Goal: Book appointment/travel/reservation

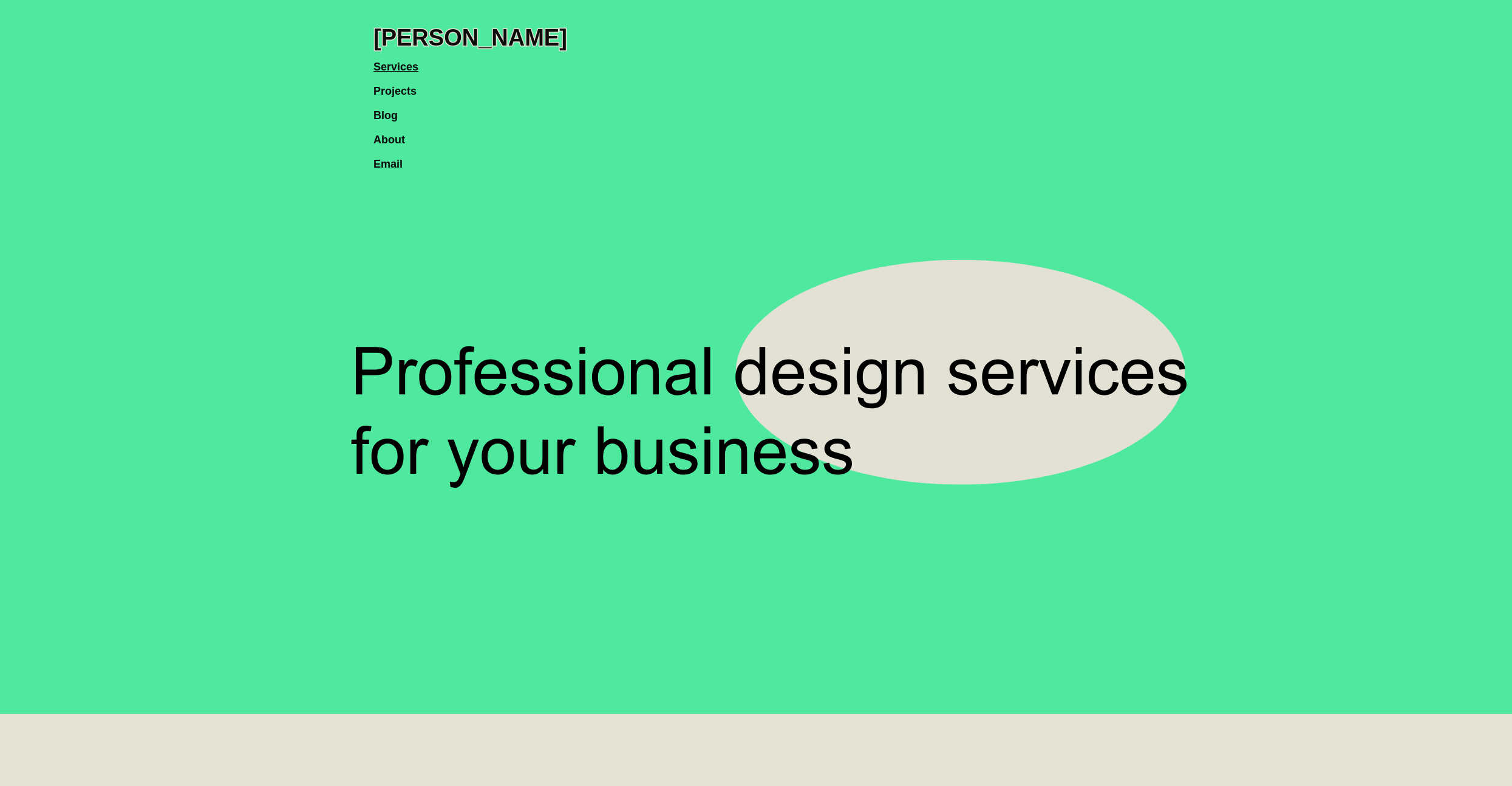
click at [398, 91] on link "Projects" at bounding box center [401, 85] width 55 height 24
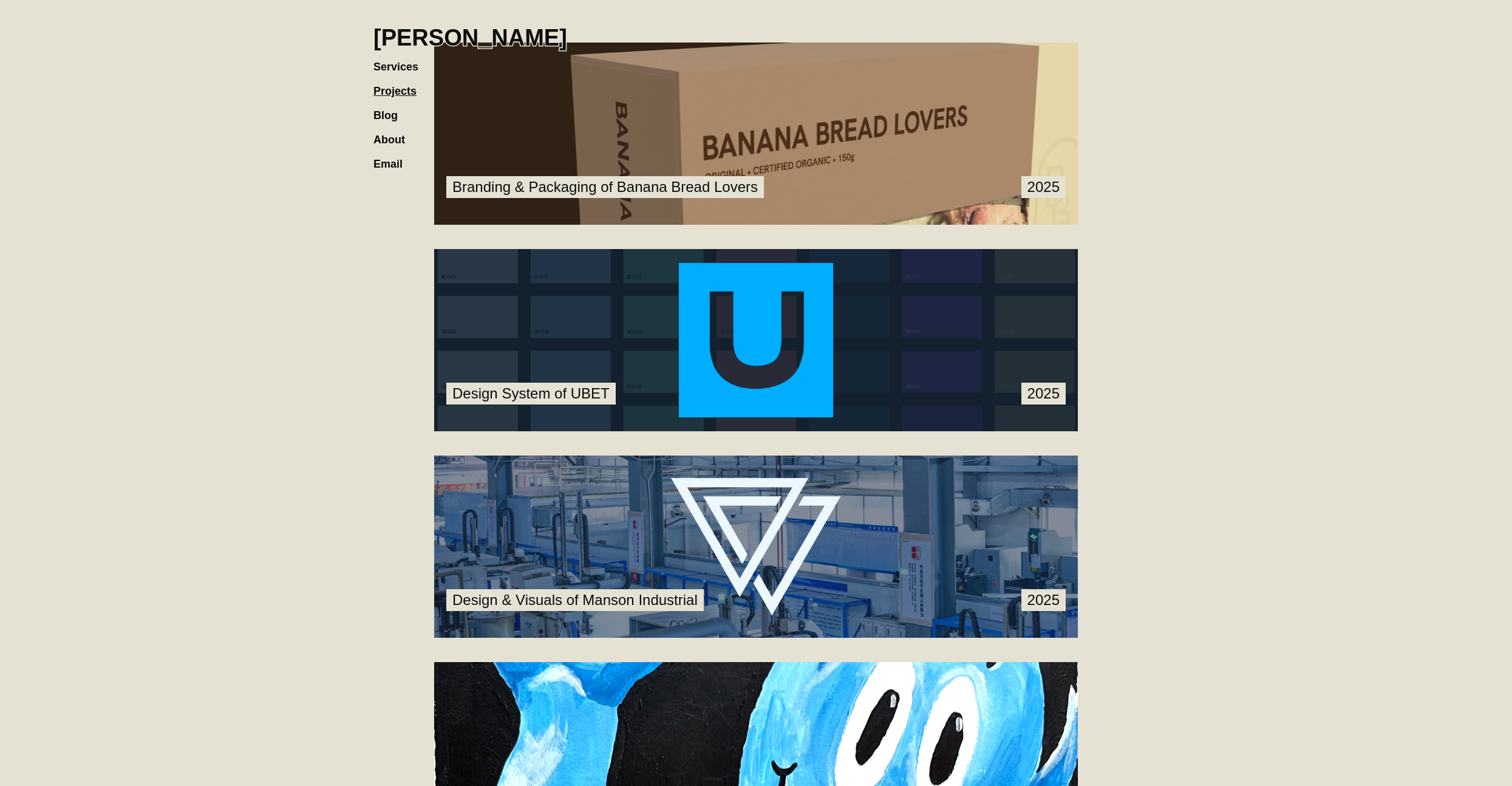
click at [411, 66] on link "Services" at bounding box center [402, 61] width 57 height 24
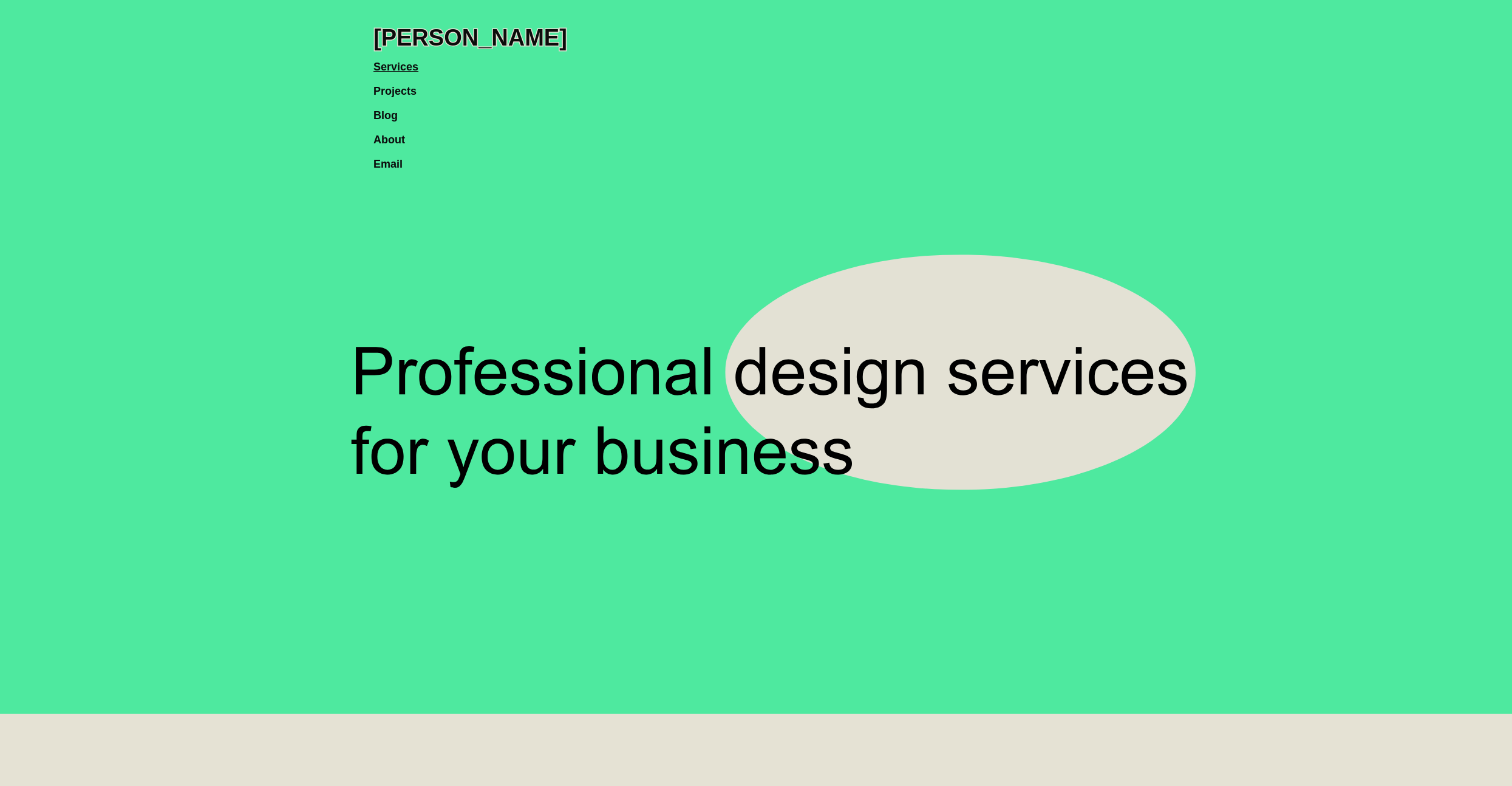
click at [408, 63] on link "Services" at bounding box center [402, 61] width 57 height 24
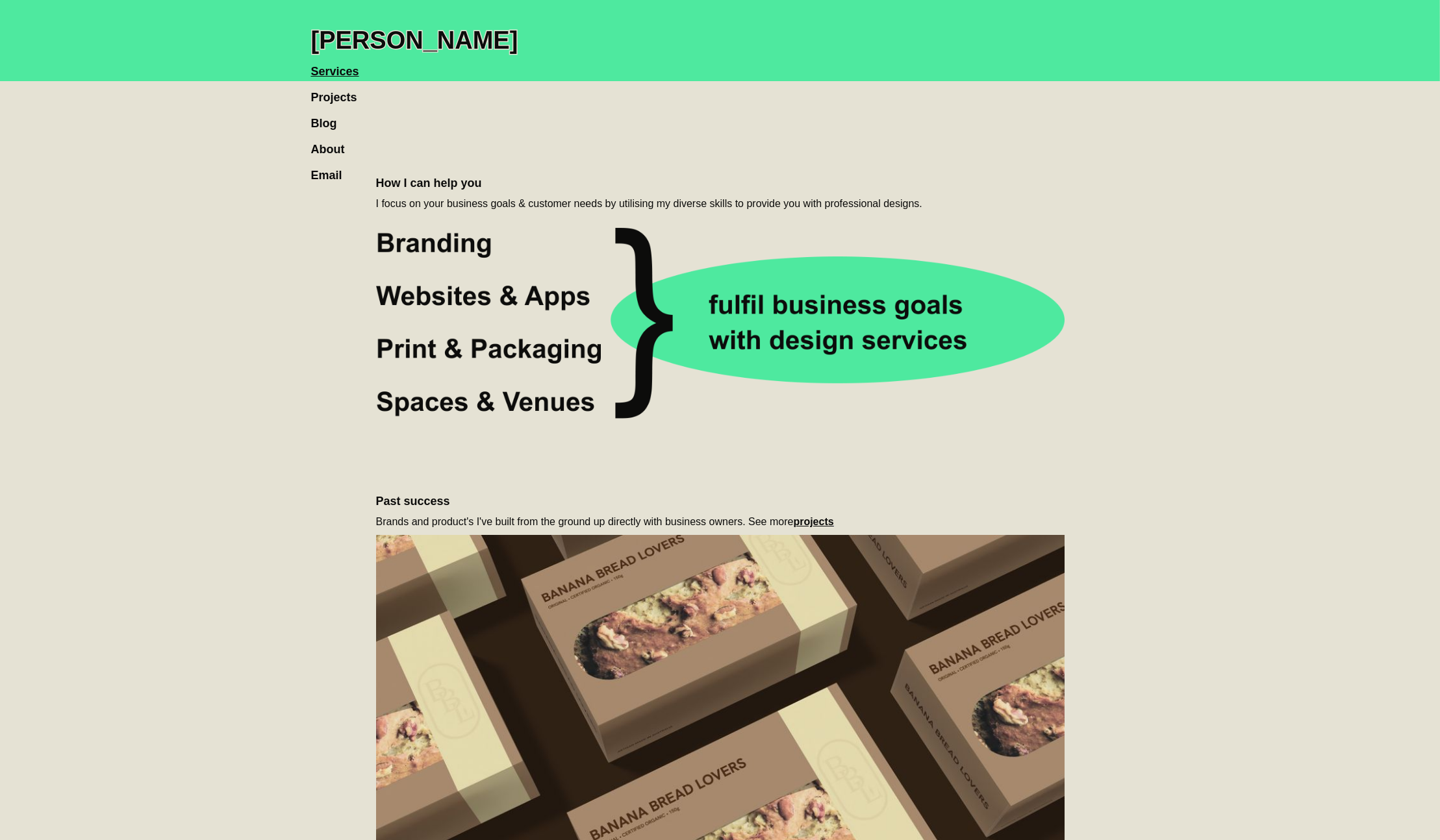
scroll to position [1058, 0]
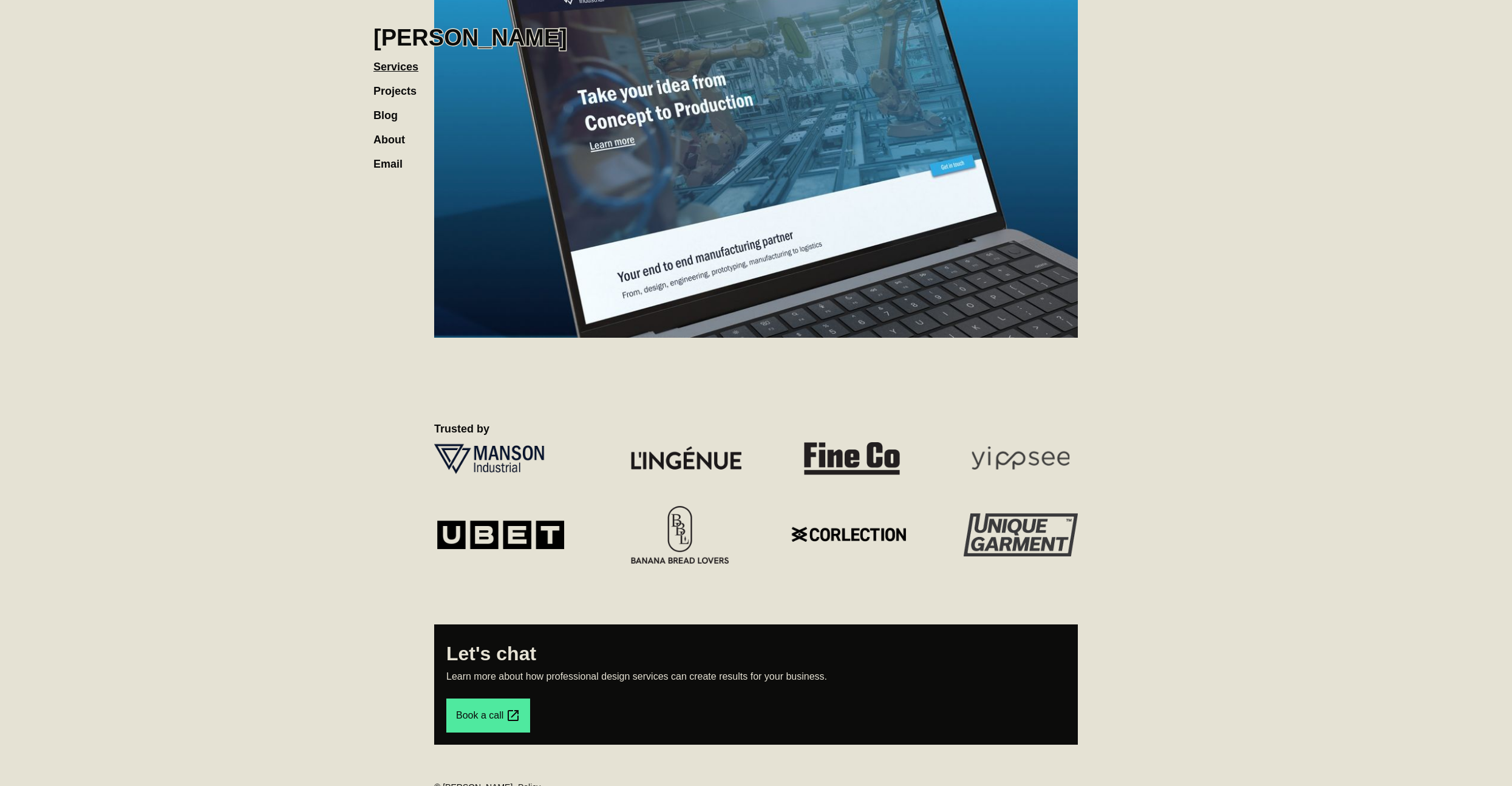
scroll to position [1217, 0]
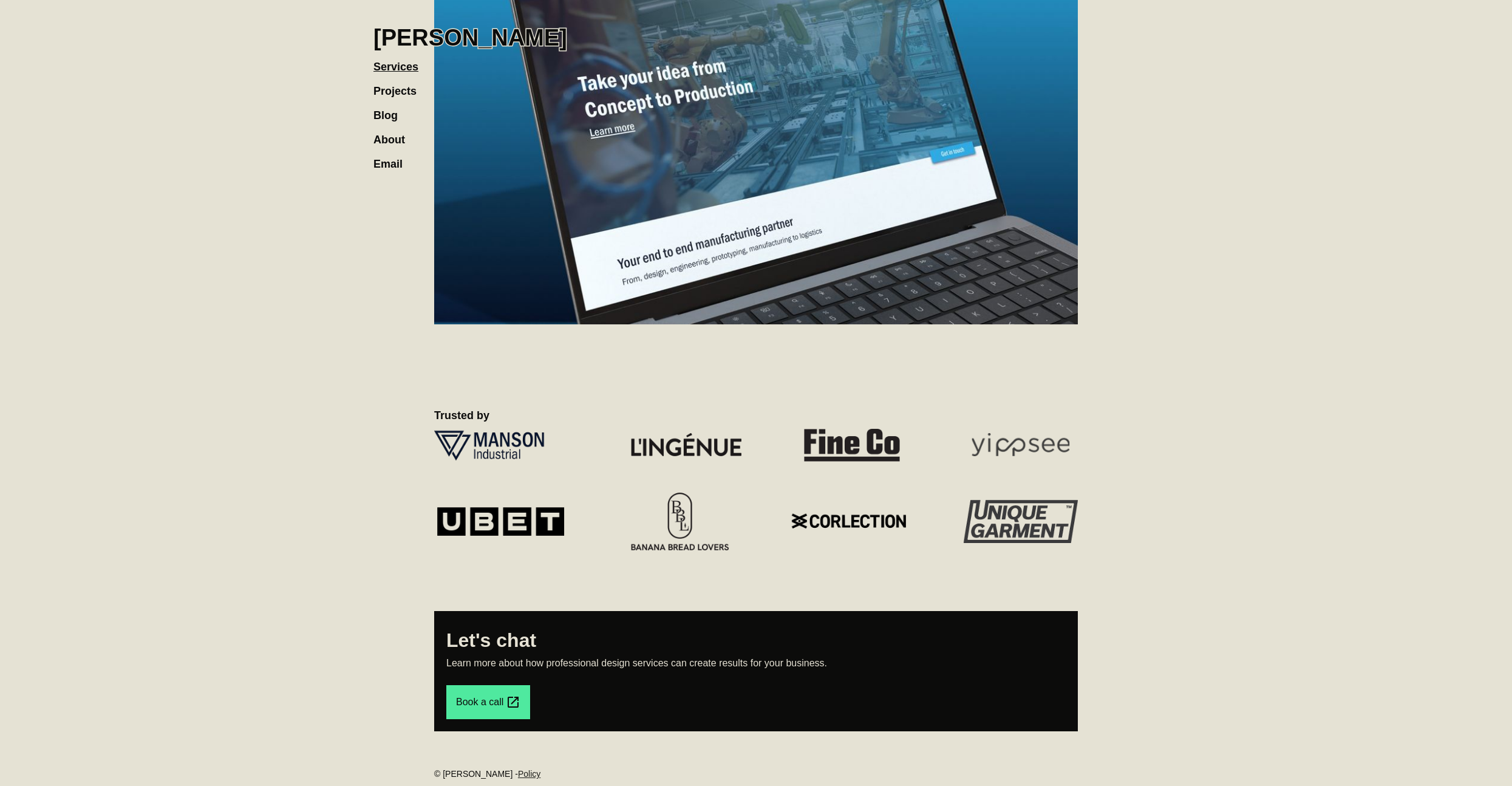
click at [486, 701] on div "Book a call" at bounding box center [480, 703] width 48 height 15
